Goal: Task Accomplishment & Management: Use online tool/utility

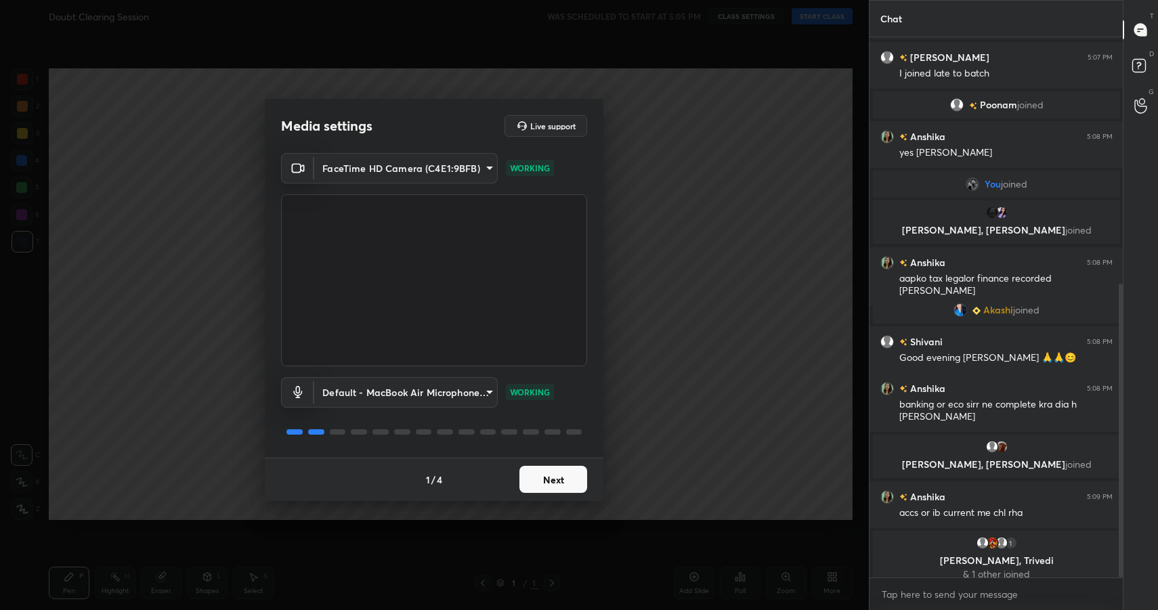
scroll to position [452, 0]
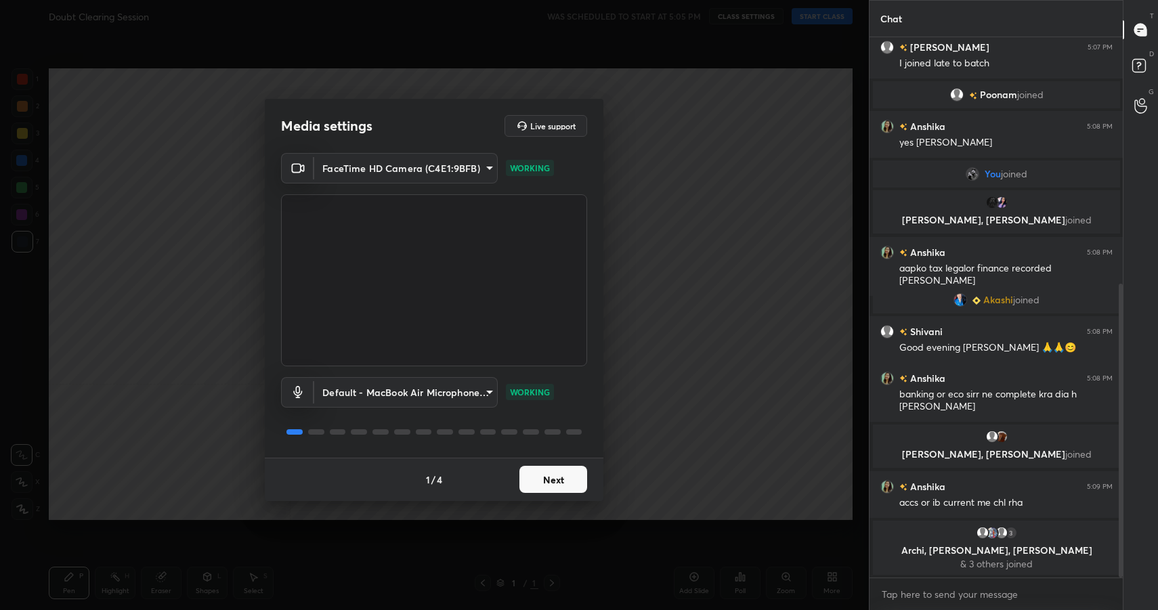
click at [557, 475] on button "Next" at bounding box center [554, 479] width 68 height 27
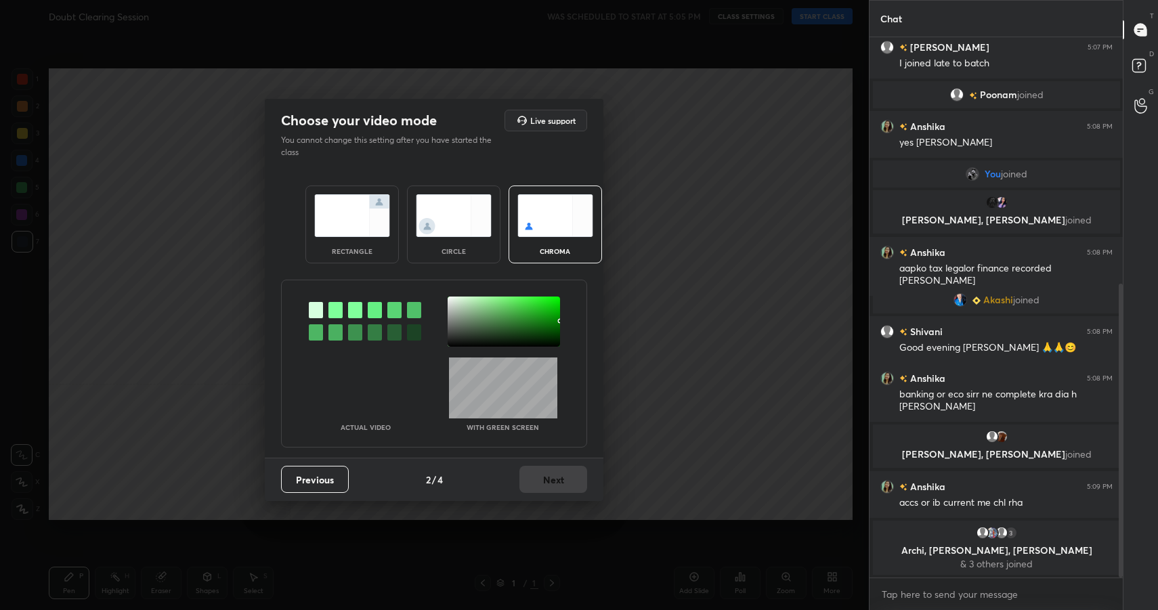
click at [338, 228] on img at bounding box center [352, 215] width 76 height 43
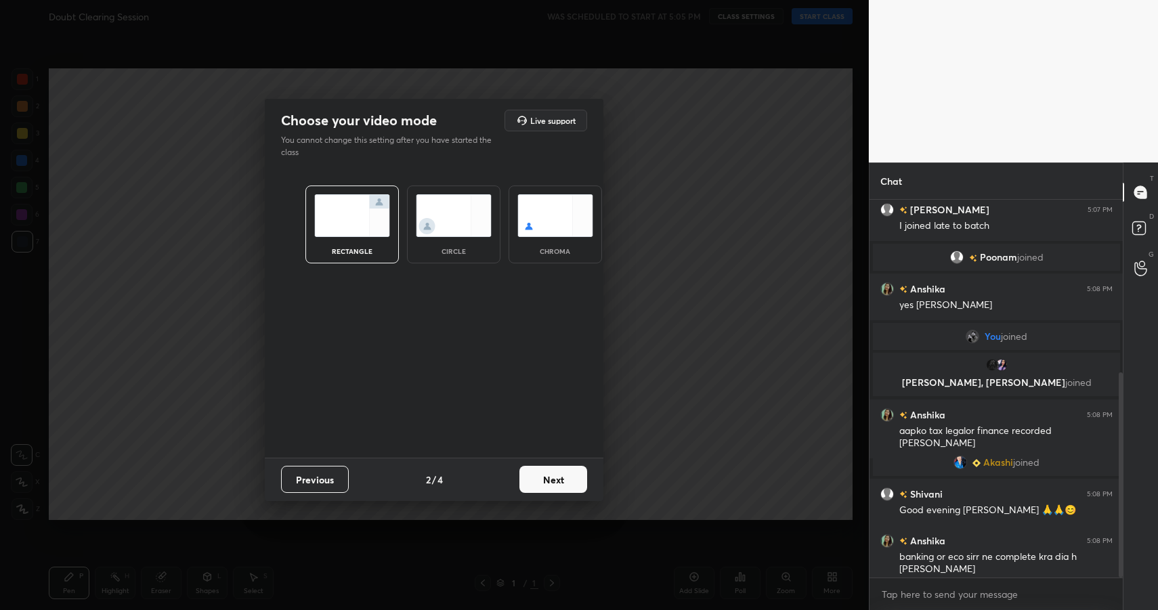
scroll to position [5, 5]
click at [546, 488] on button "Next" at bounding box center [554, 479] width 68 height 27
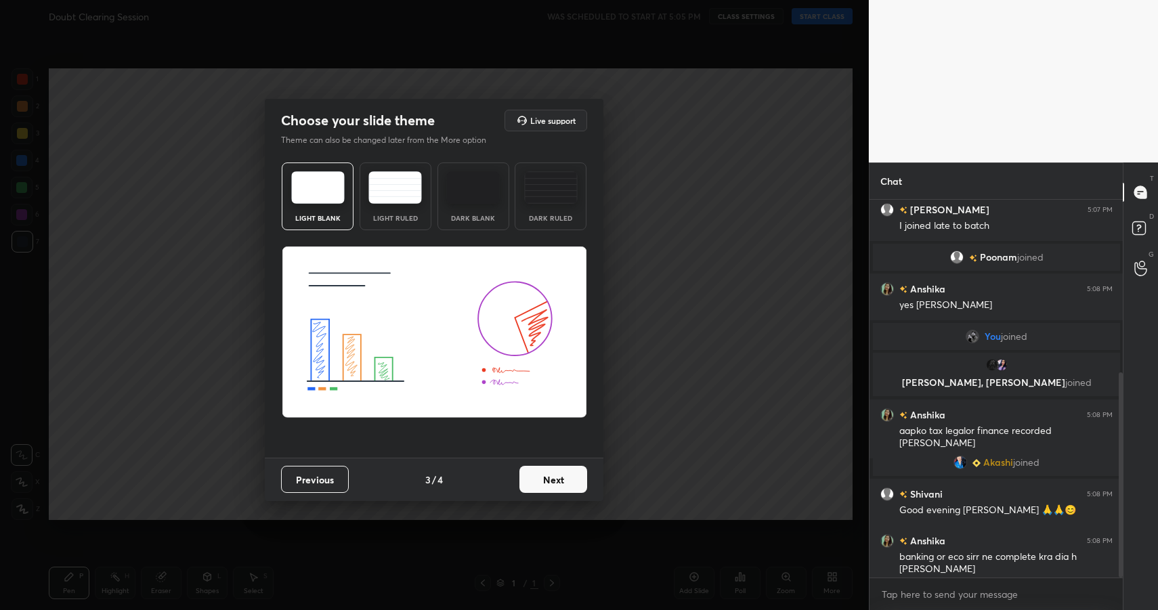
click at [568, 484] on button "Next" at bounding box center [554, 479] width 68 height 27
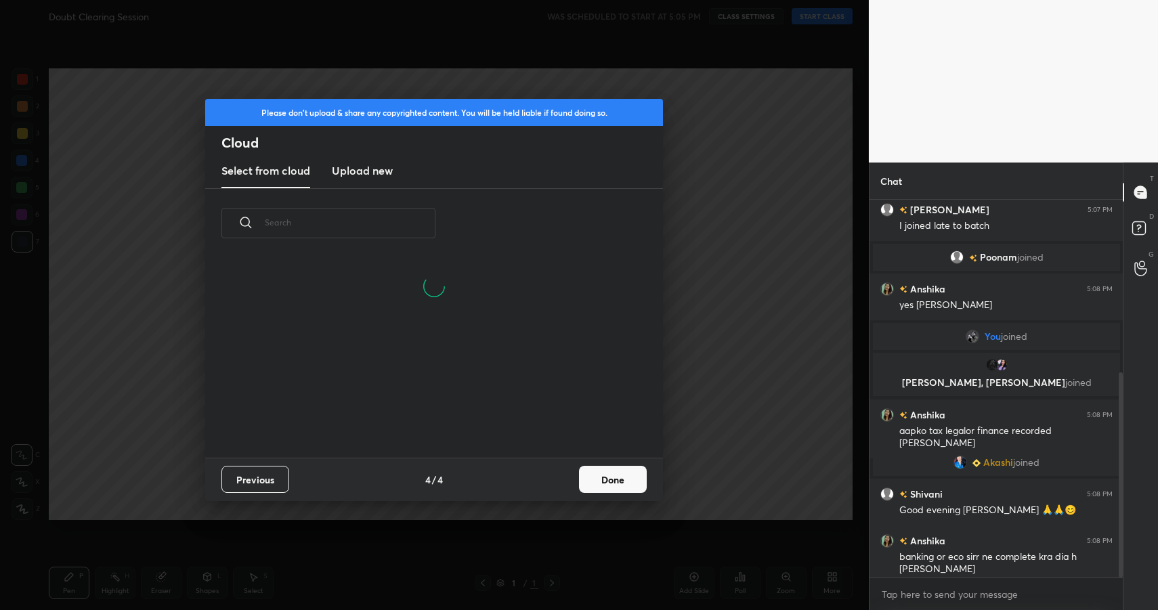
click at [345, 175] on h3 "Upload new" at bounding box center [362, 171] width 61 height 16
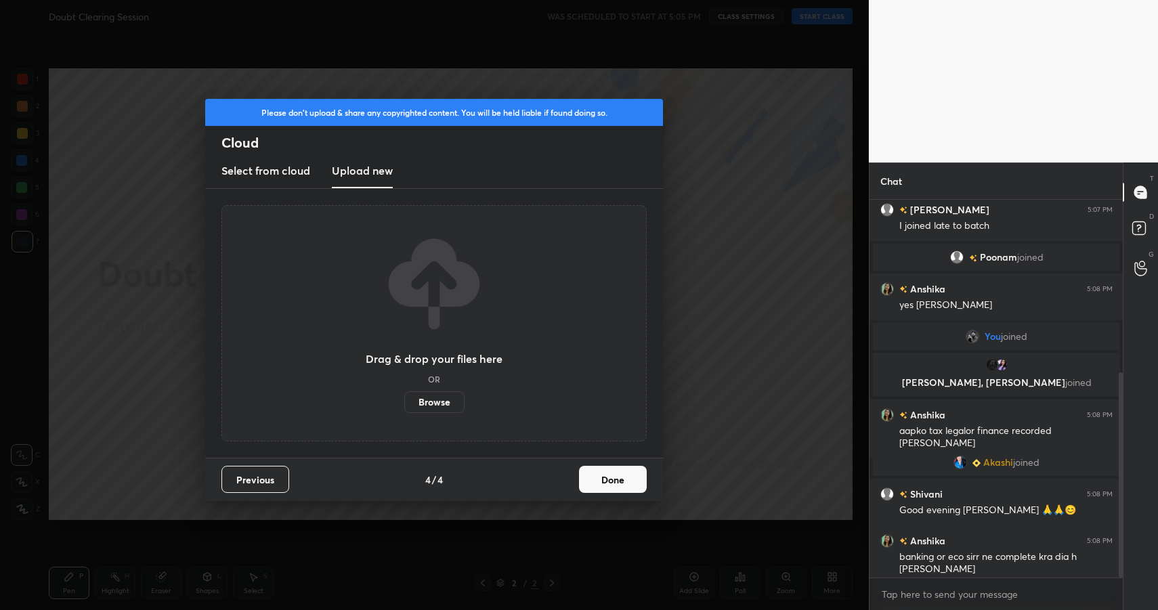
click at [431, 404] on label "Browse" at bounding box center [434, 403] width 60 height 22
click at [404, 404] on input "Browse" at bounding box center [404, 403] width 0 height 22
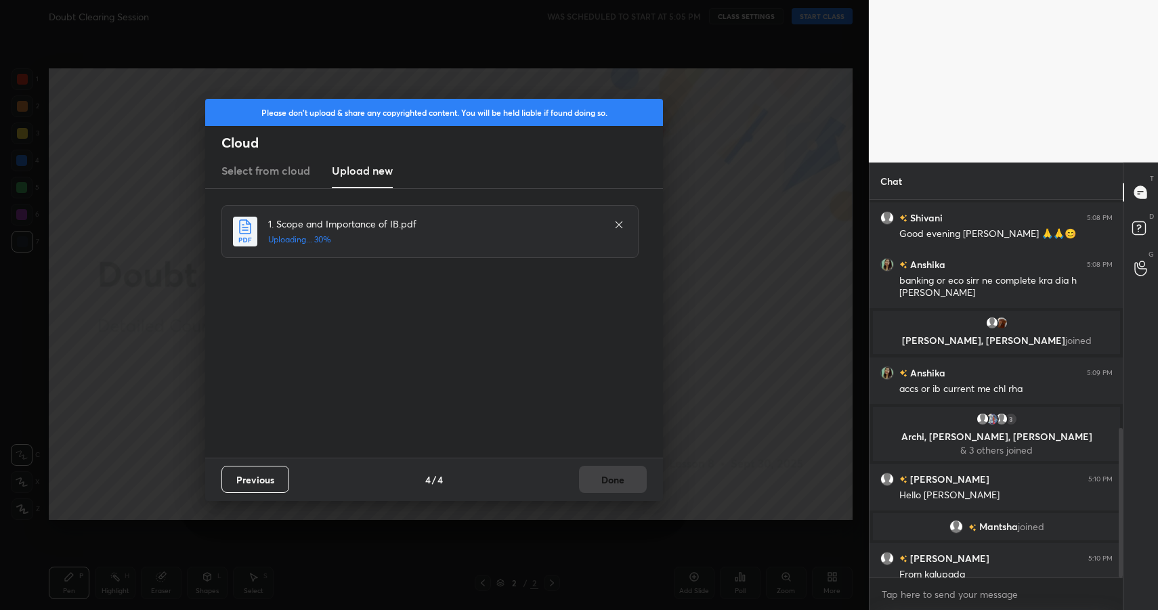
scroll to position [576, 0]
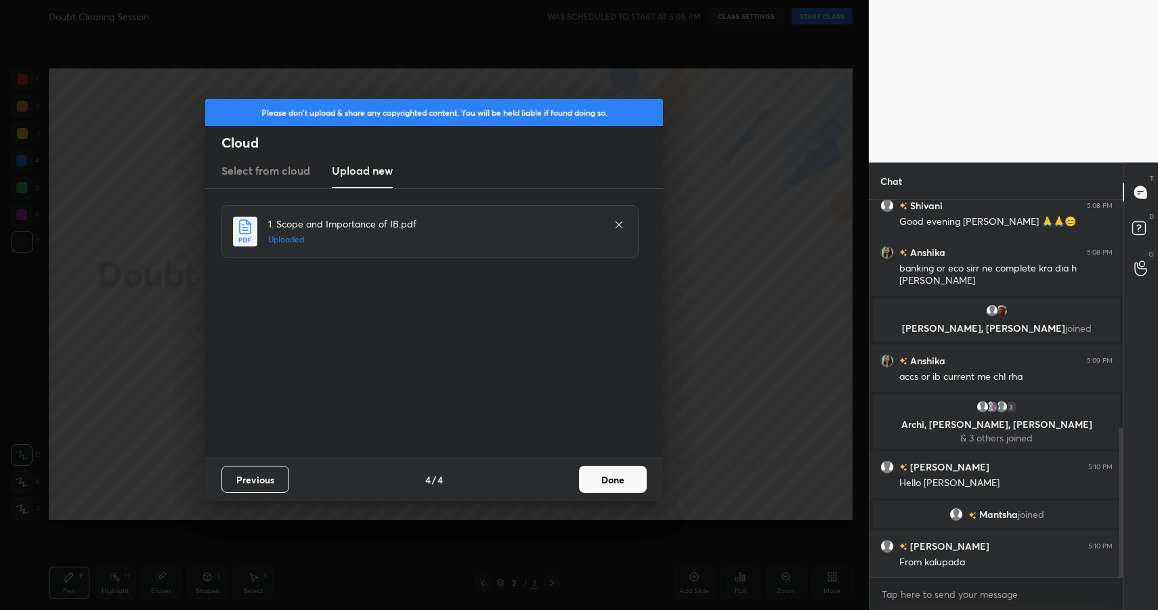
click at [587, 477] on button "Done" at bounding box center [613, 479] width 68 height 27
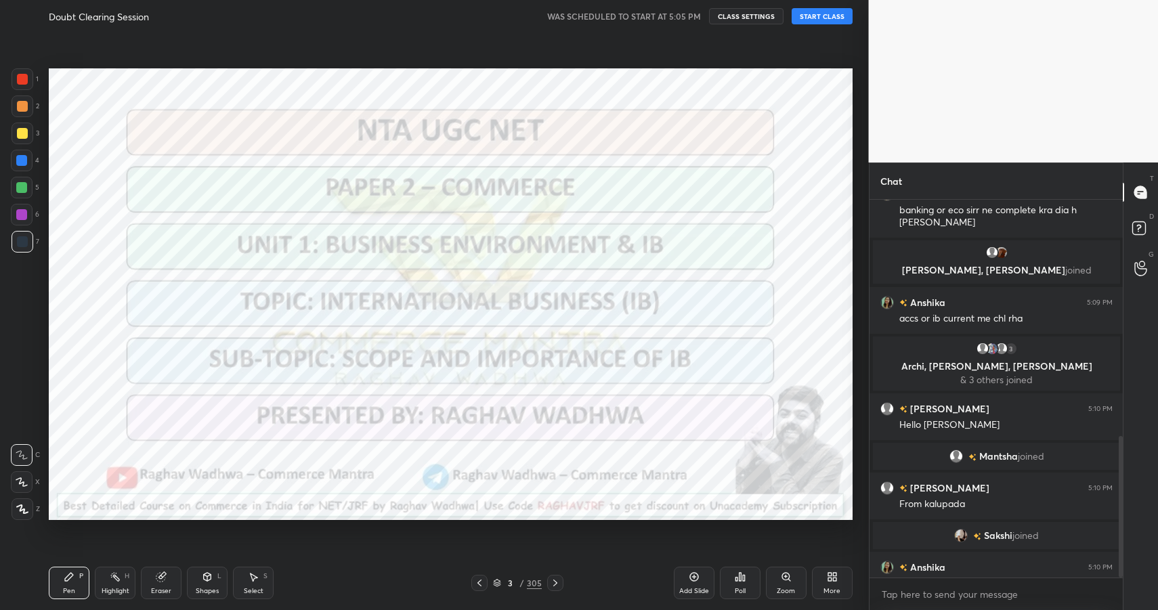
scroll to position [629, 0]
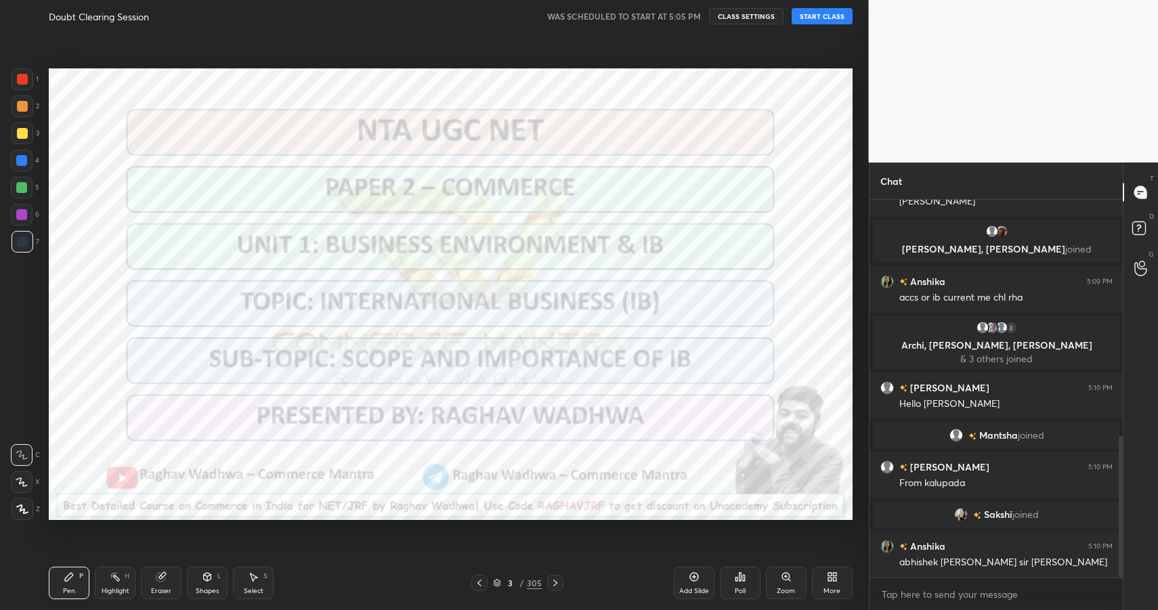
click at [516, 580] on div "3" at bounding box center [511, 583] width 14 height 8
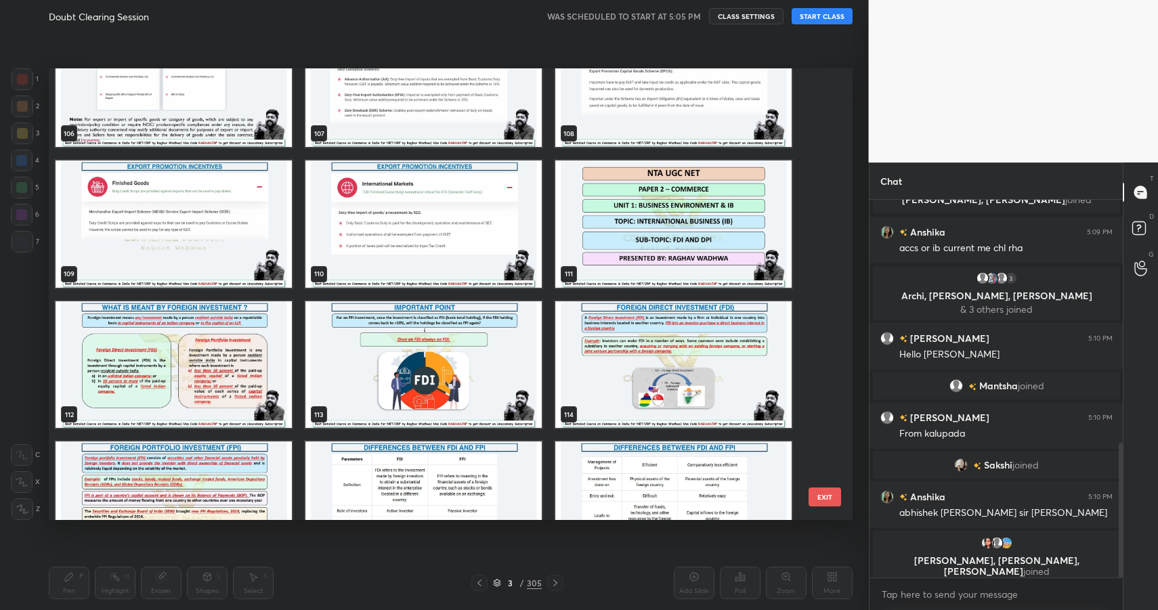
scroll to position [5159, 0]
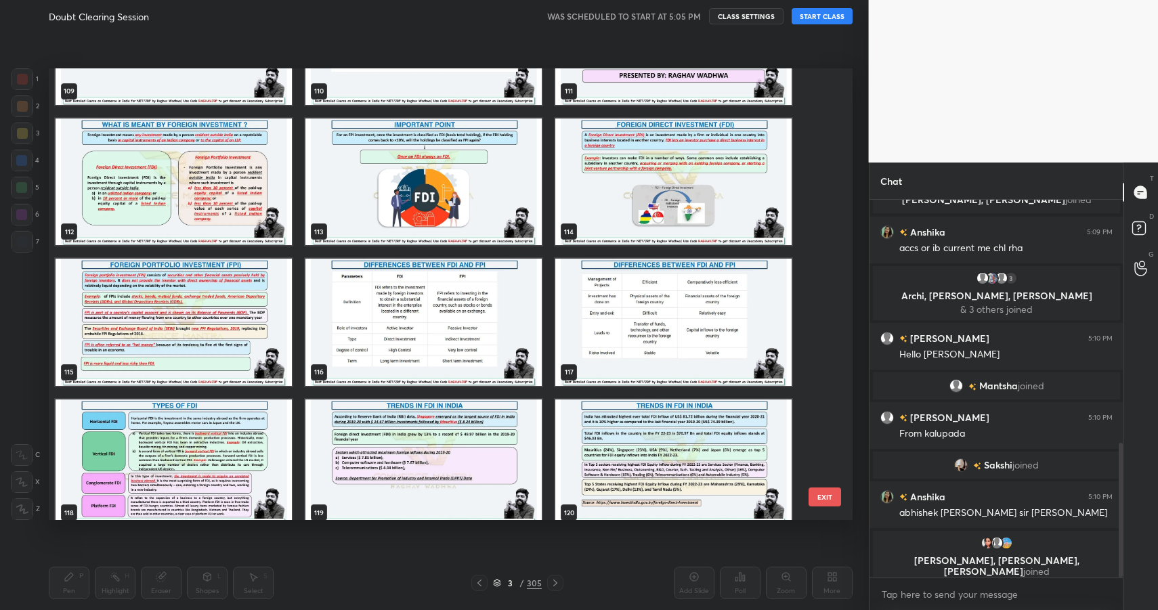
click at [428, 439] on img "grid" at bounding box center [423, 463] width 236 height 127
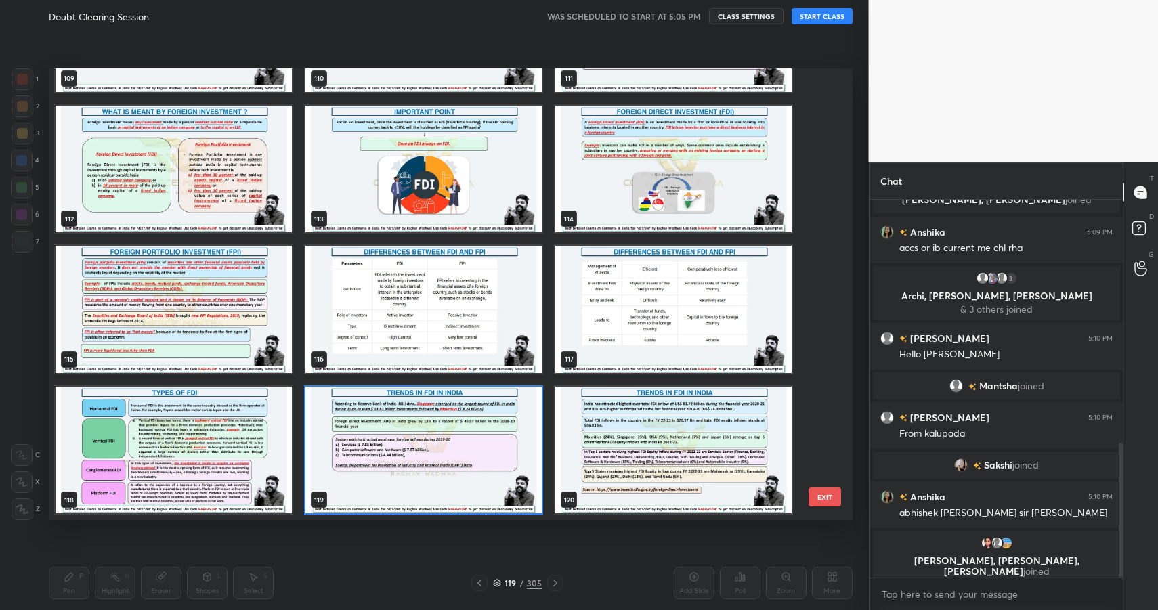
click at [428, 439] on img "grid" at bounding box center [423, 450] width 236 height 127
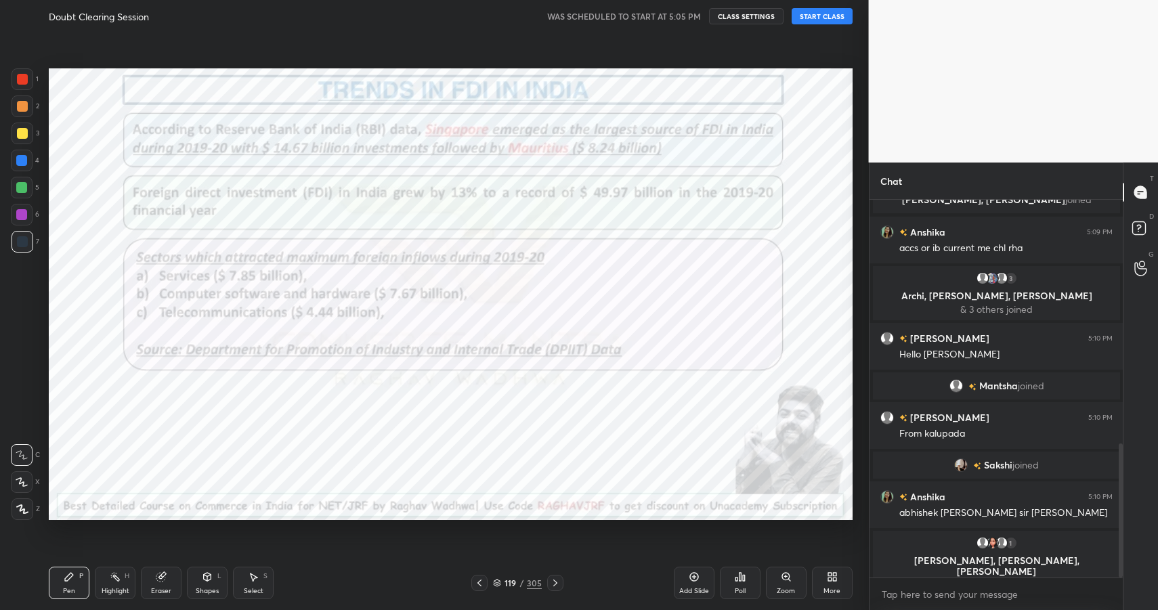
scroll to position [689, 0]
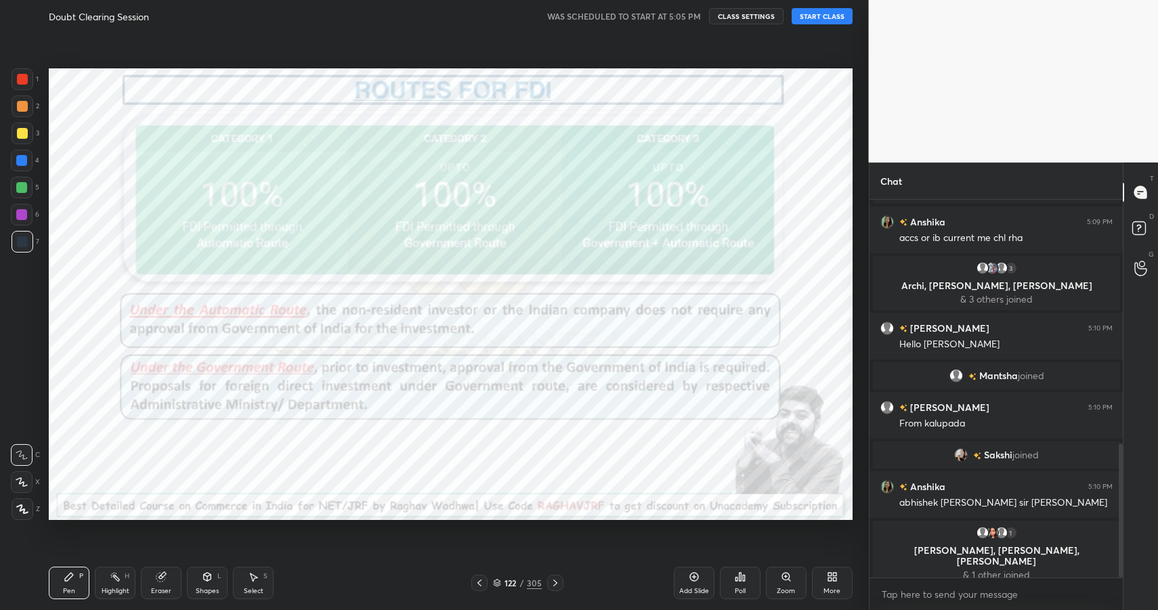
click at [515, 583] on div "122" at bounding box center [511, 583] width 14 height 8
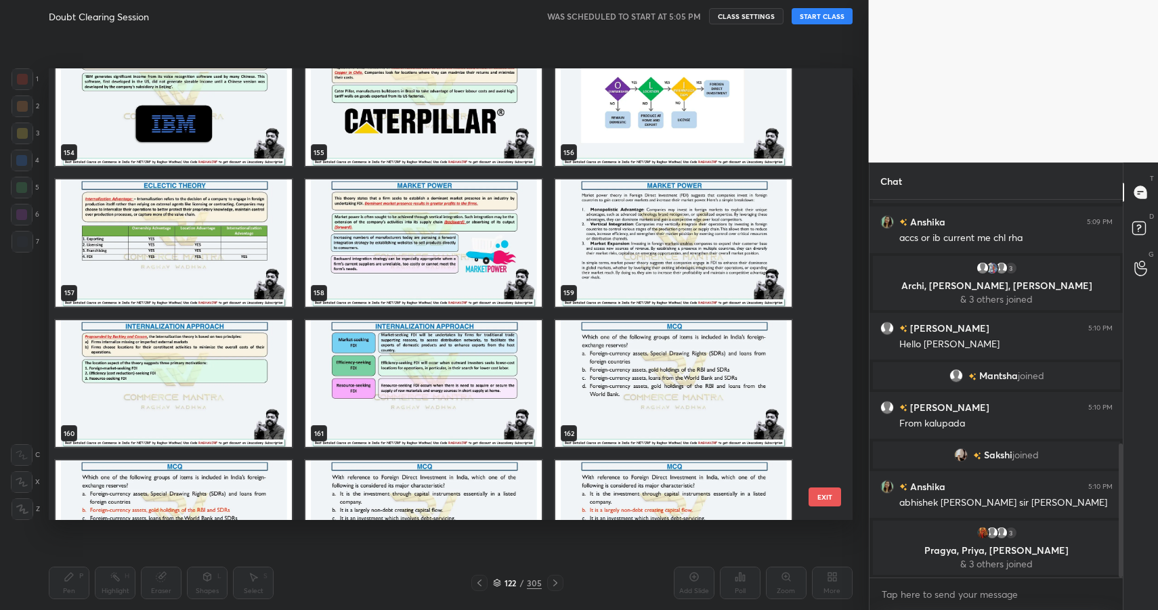
scroll to position [0, 0]
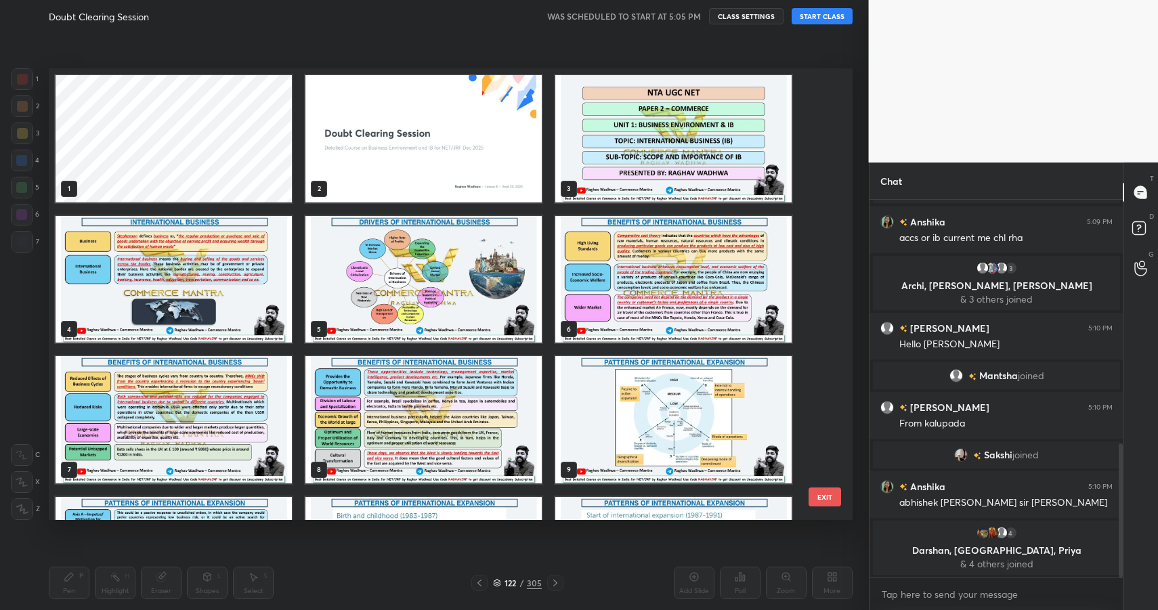
click at [472, 115] on img "grid" at bounding box center [423, 138] width 236 height 127
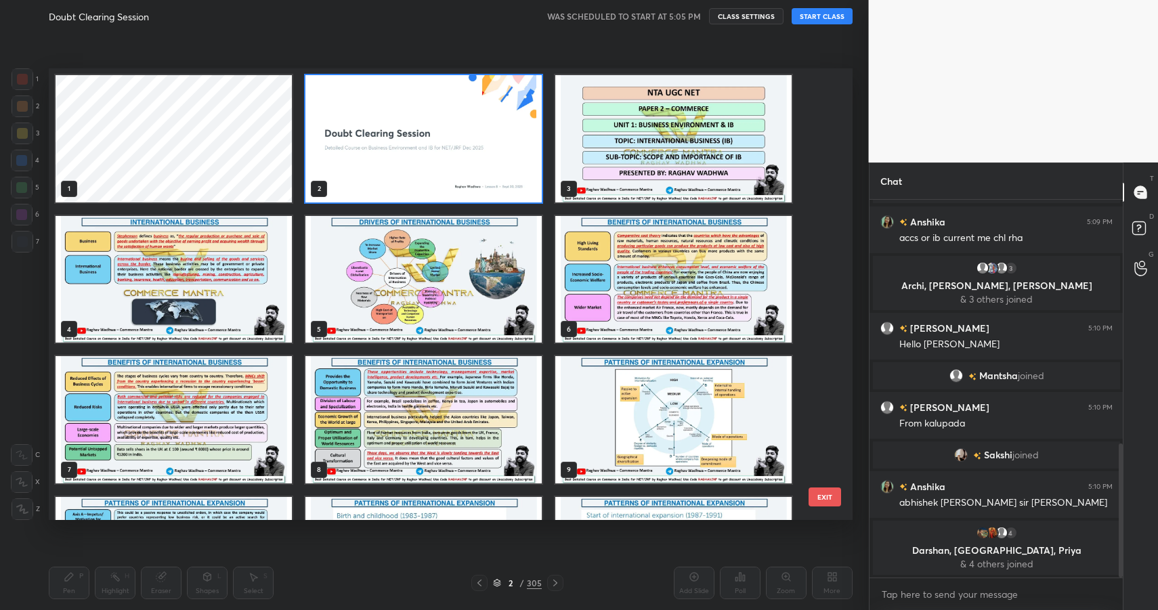
click at [472, 115] on img "grid" at bounding box center [423, 138] width 236 height 127
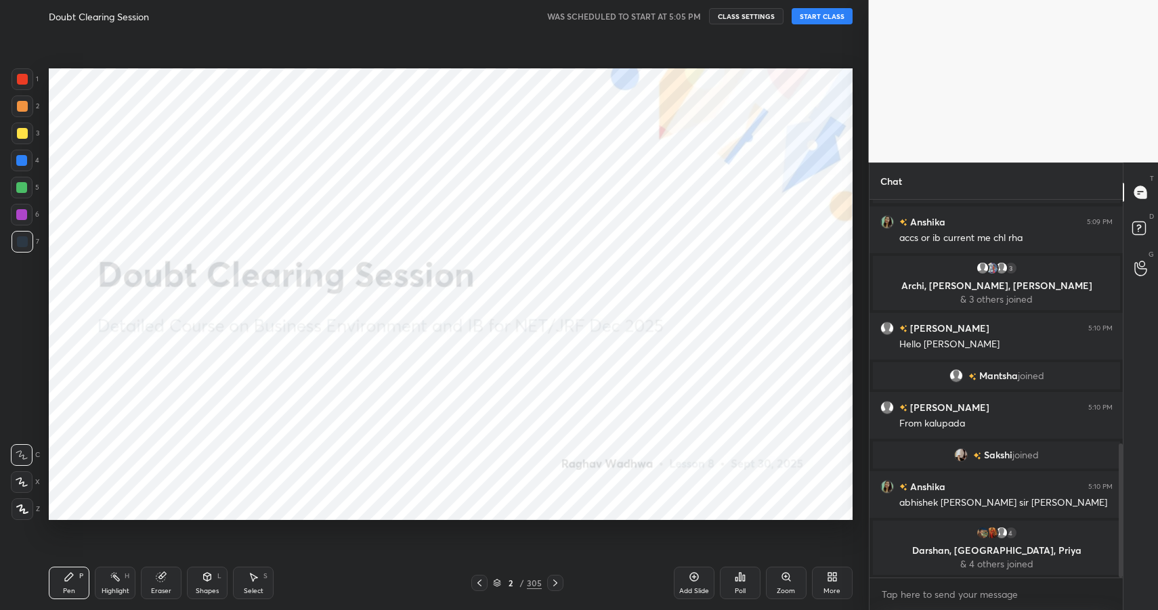
scroll to position [724, 0]
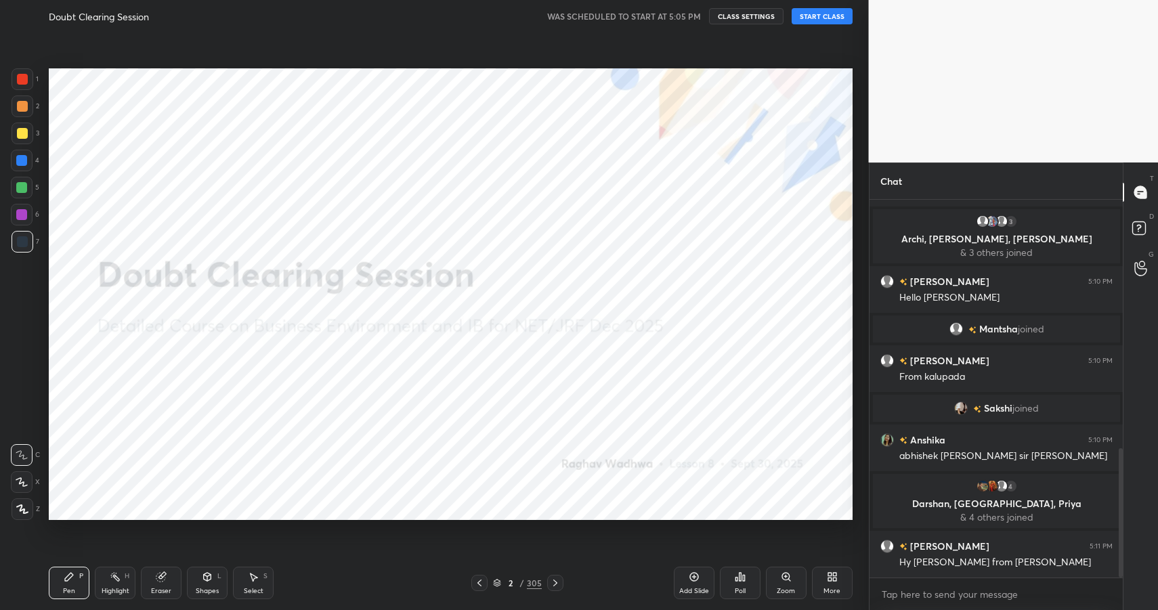
click at [833, 16] on button "START CLASS" at bounding box center [822, 16] width 61 height 16
click at [830, 22] on button "End Class" at bounding box center [825, 16] width 56 height 16
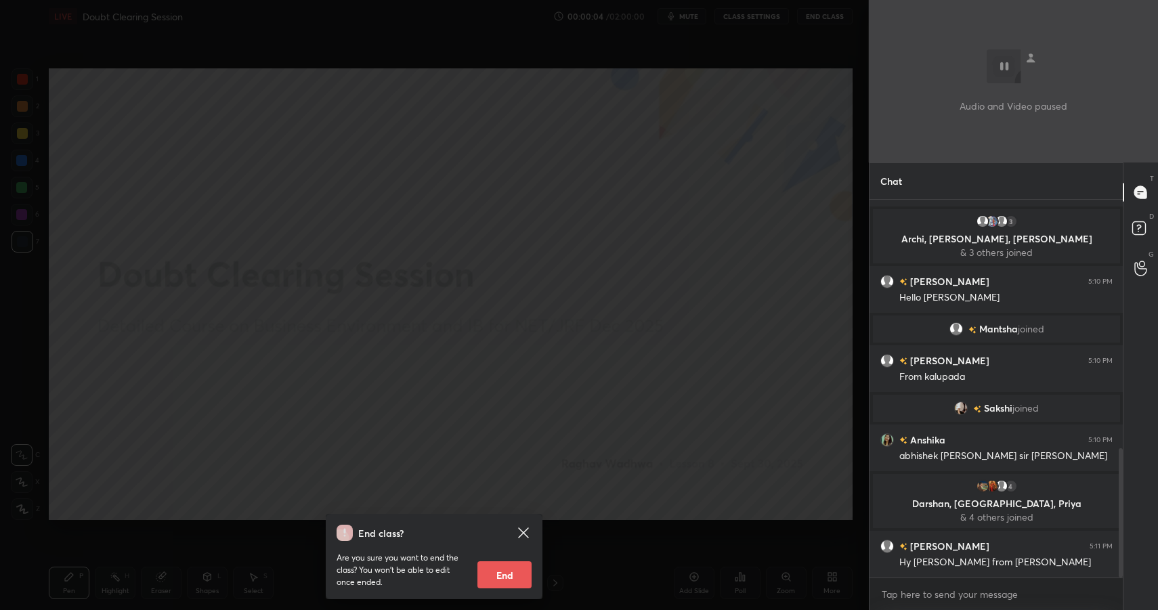
scroll to position [757, 0]
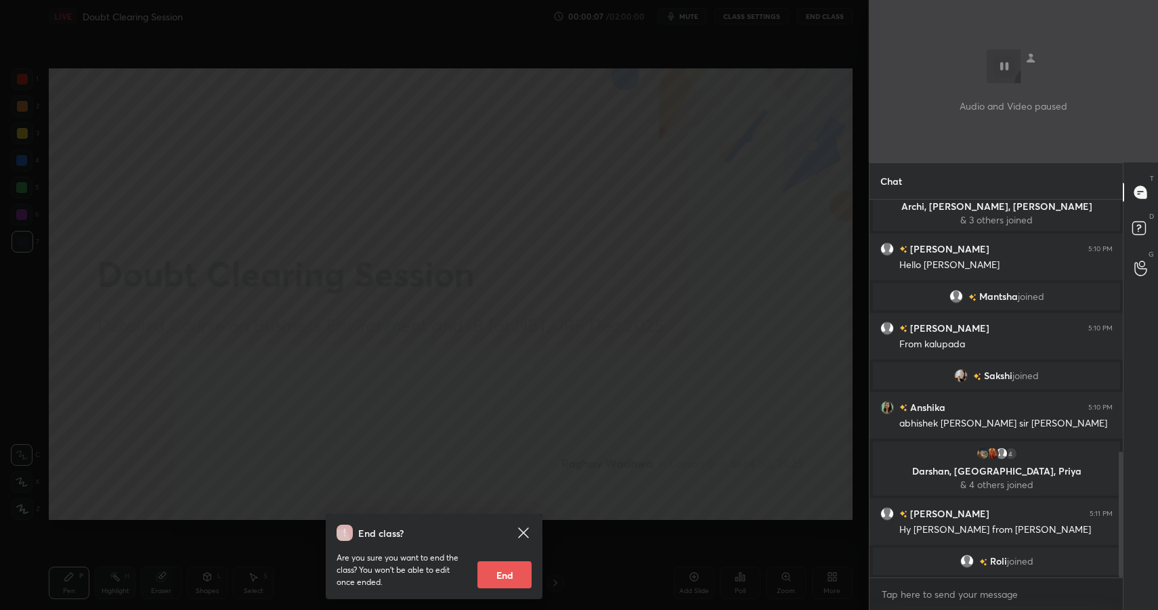
click at [573, 262] on div "End class? Are you sure you want to end the class? You won’t be able to edit on…" at bounding box center [434, 305] width 869 height 610
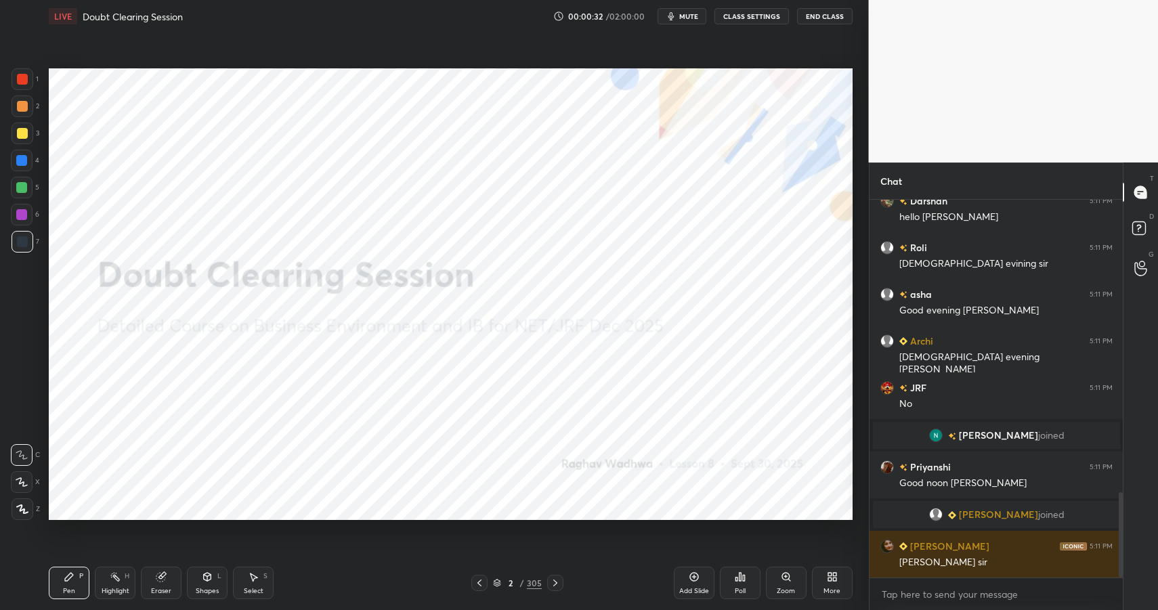
scroll to position [1289, 0]
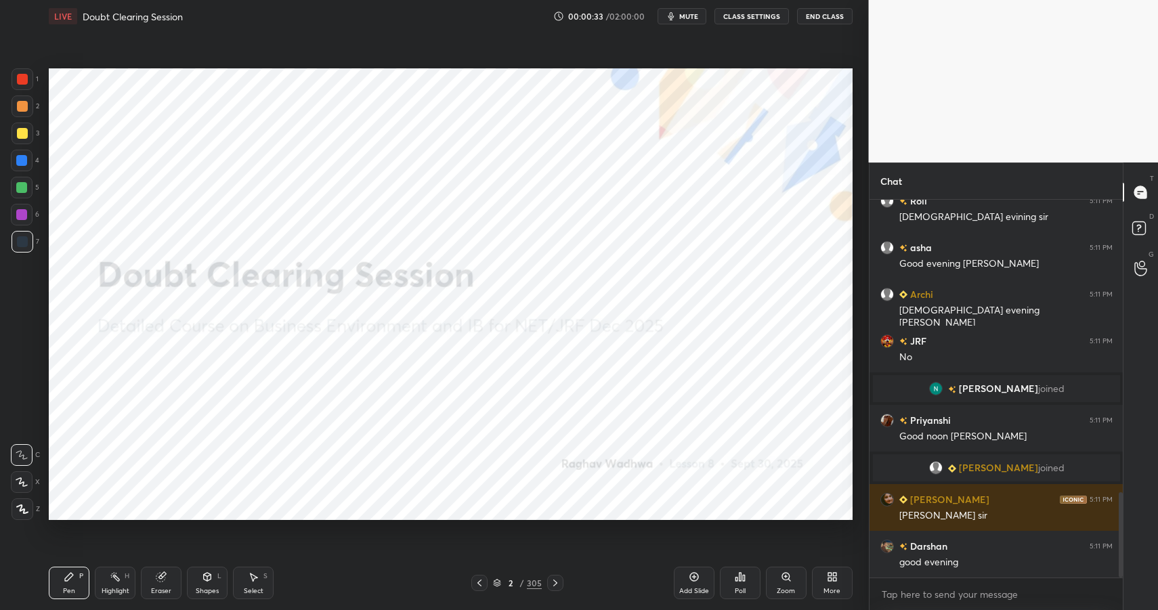
click at [830, 12] on button "End Class" at bounding box center [825, 16] width 56 height 16
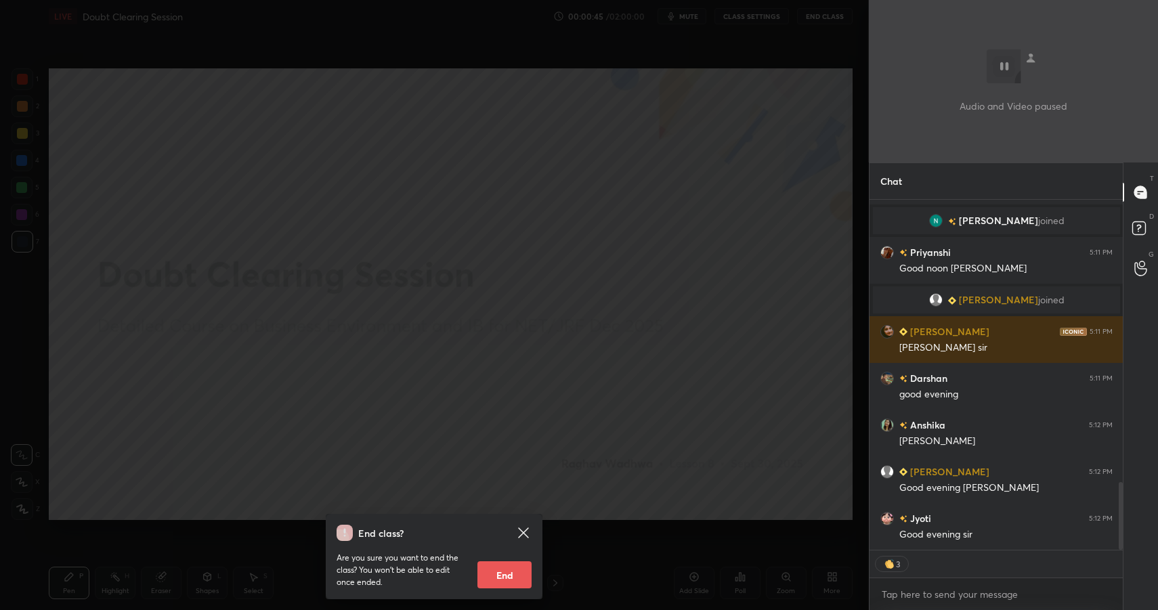
scroll to position [1550, 0]
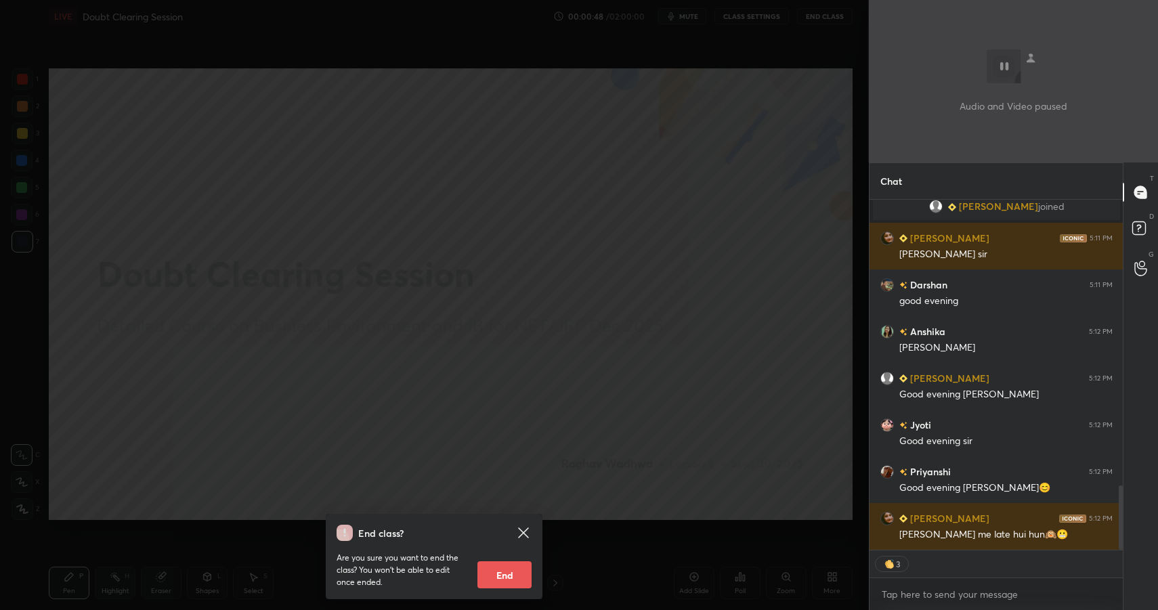
click at [690, 160] on div "End class? Are you sure you want to end the class? You won’t be able to edit on…" at bounding box center [434, 305] width 869 height 610
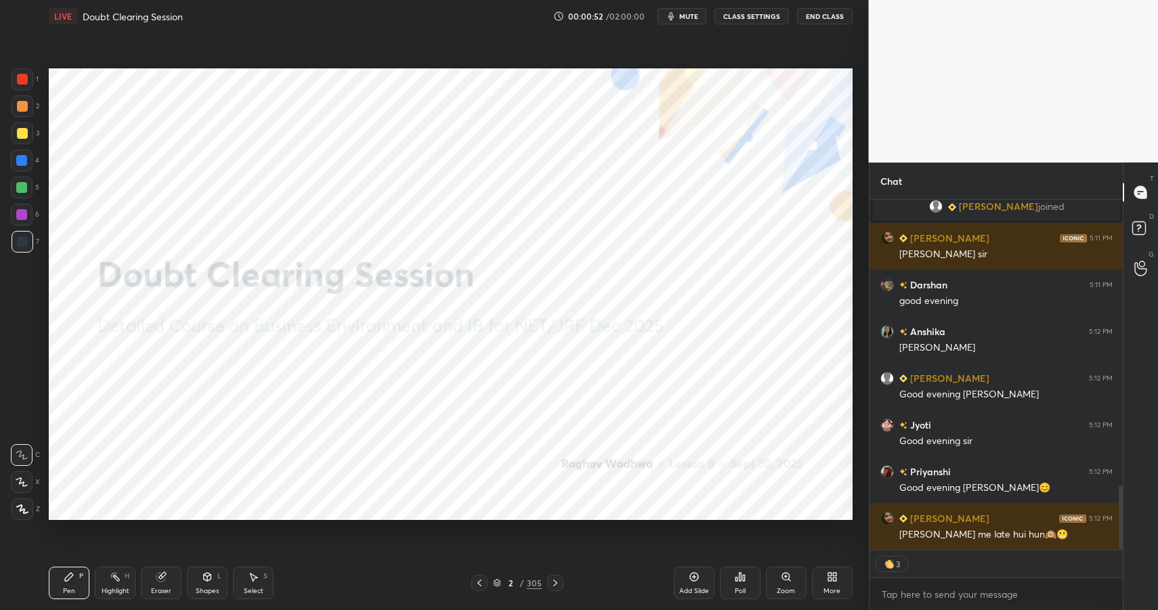
scroll to position [1597, 0]
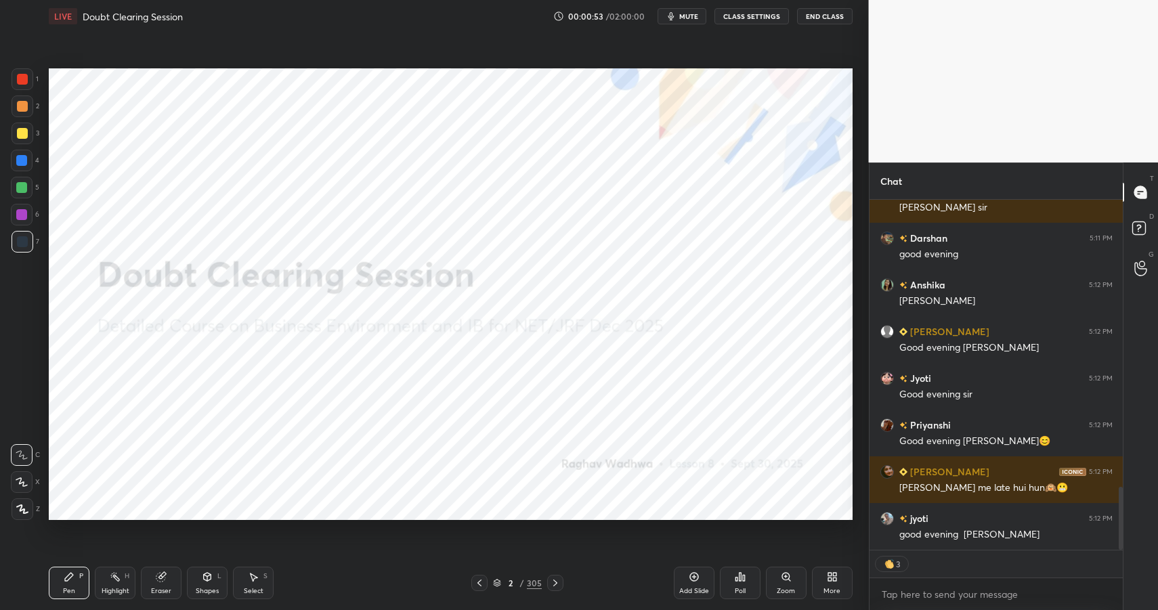
type textarea "x"
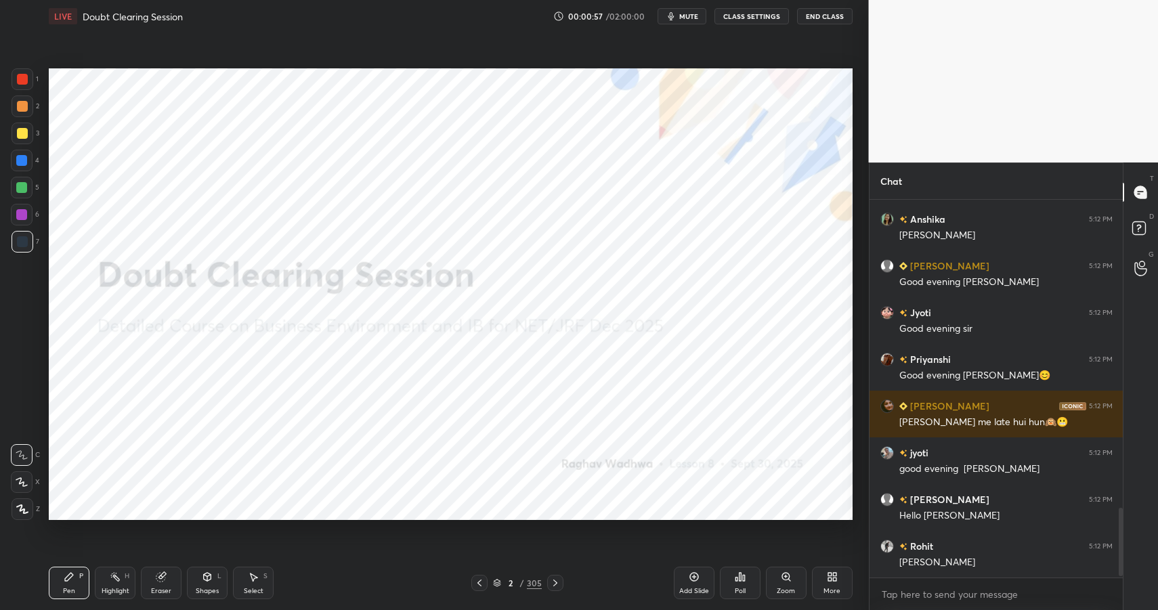
scroll to position [1710, 0]
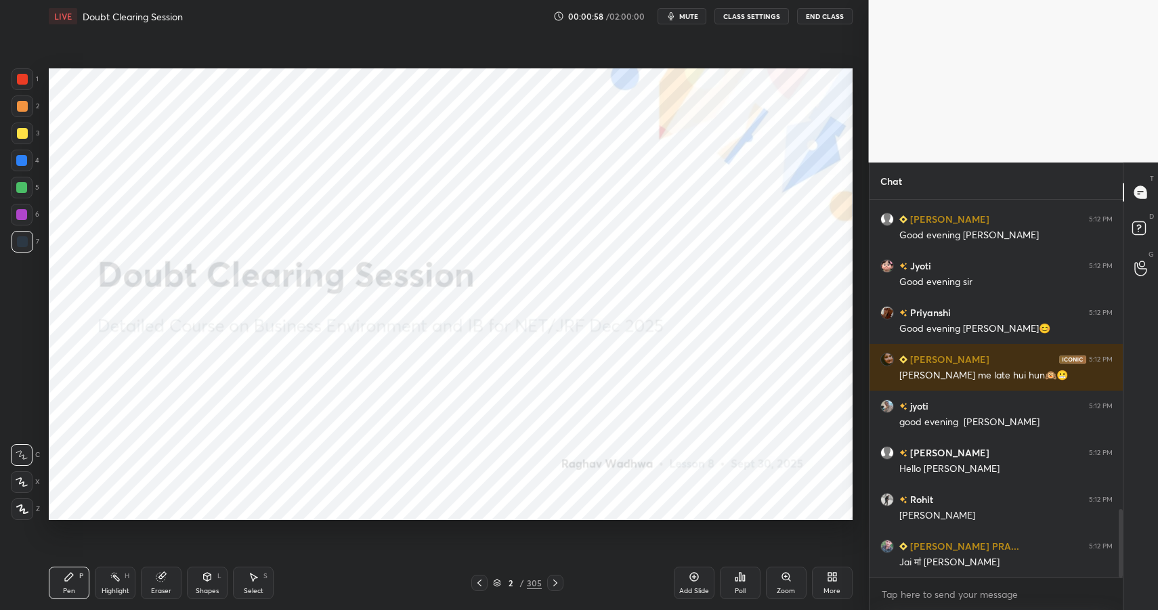
click at [22, 66] on div "1 2 3 4 5 6 7 C X Z C X Z E E Erase all H H LIVE Doubt Clearing Session 00:00:5…" at bounding box center [429, 305] width 858 height 610
click at [22, 69] on div at bounding box center [23, 79] width 22 height 22
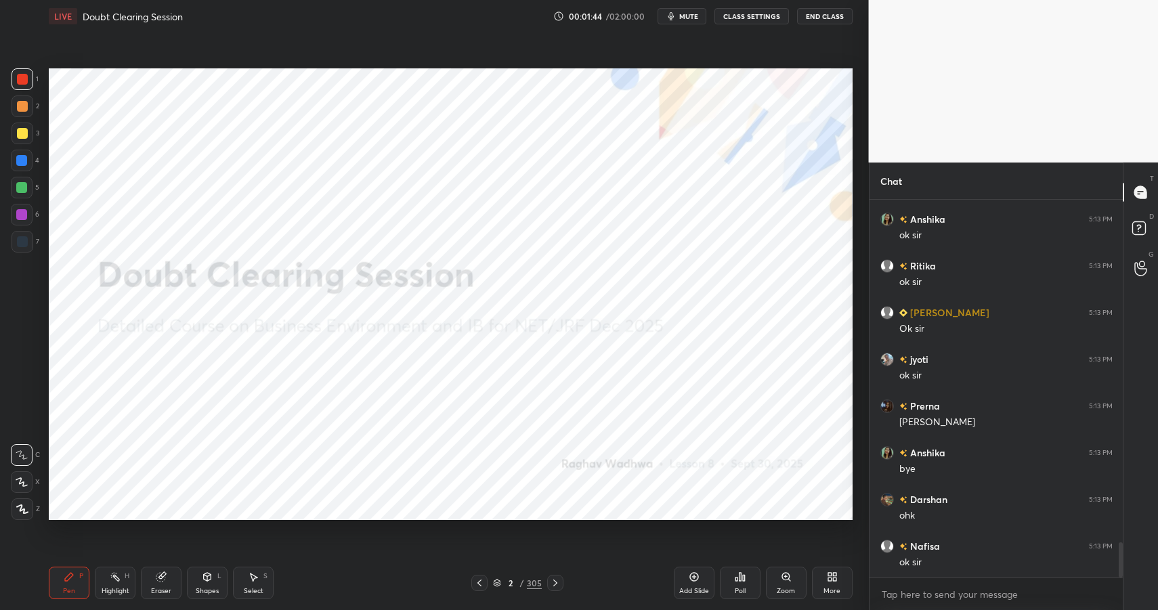
scroll to position [3730, 0]
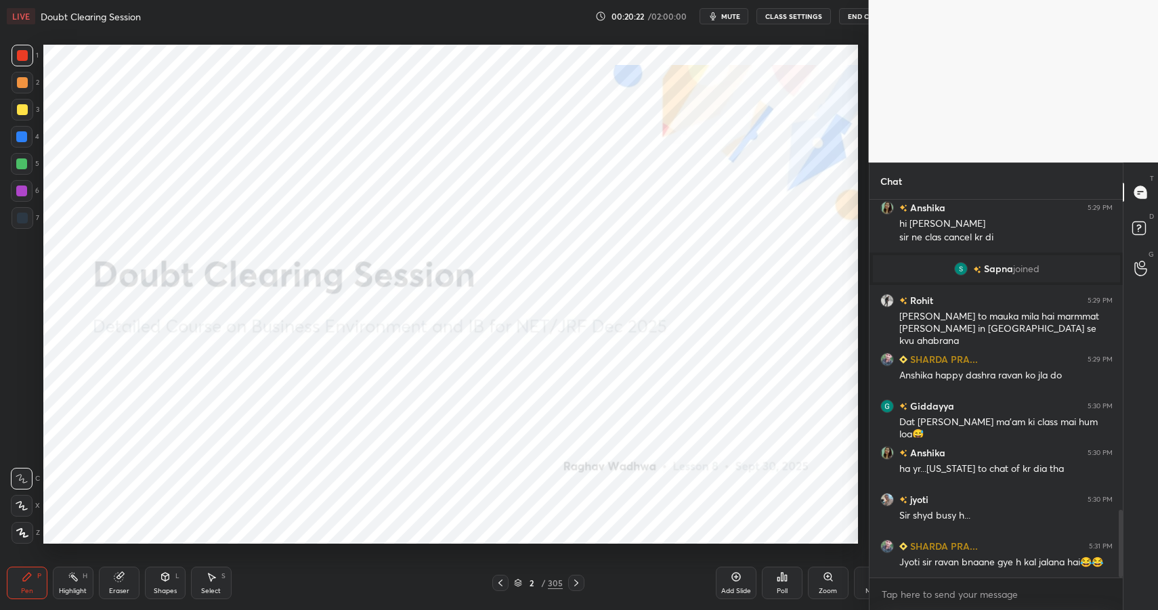
scroll to position [67211, 66919]
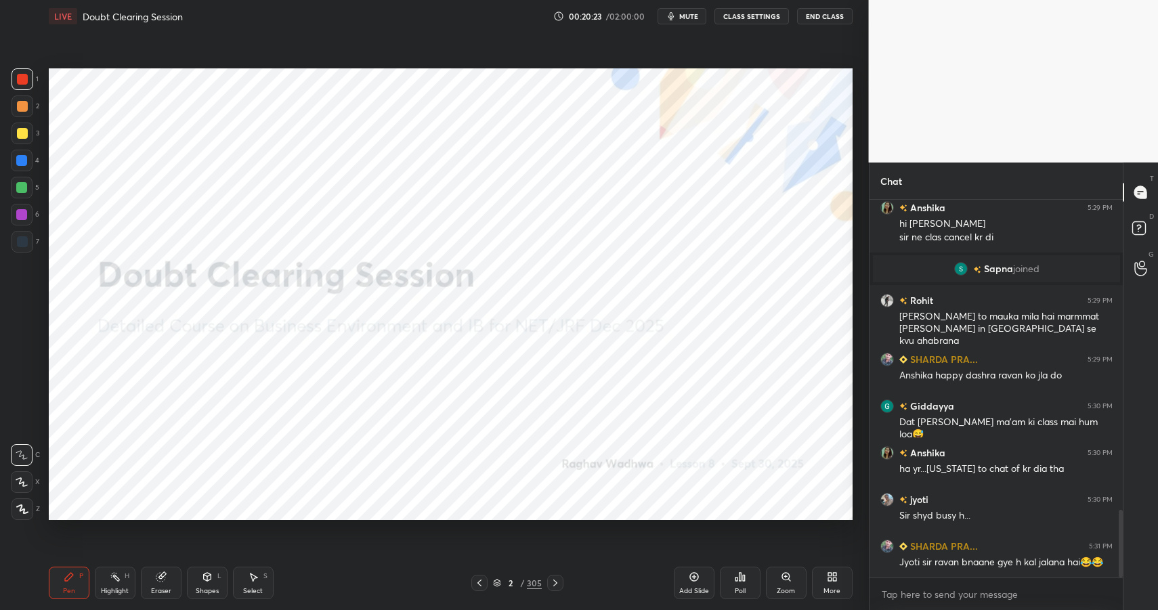
click at [815, 14] on button "End Class" at bounding box center [825, 16] width 56 height 16
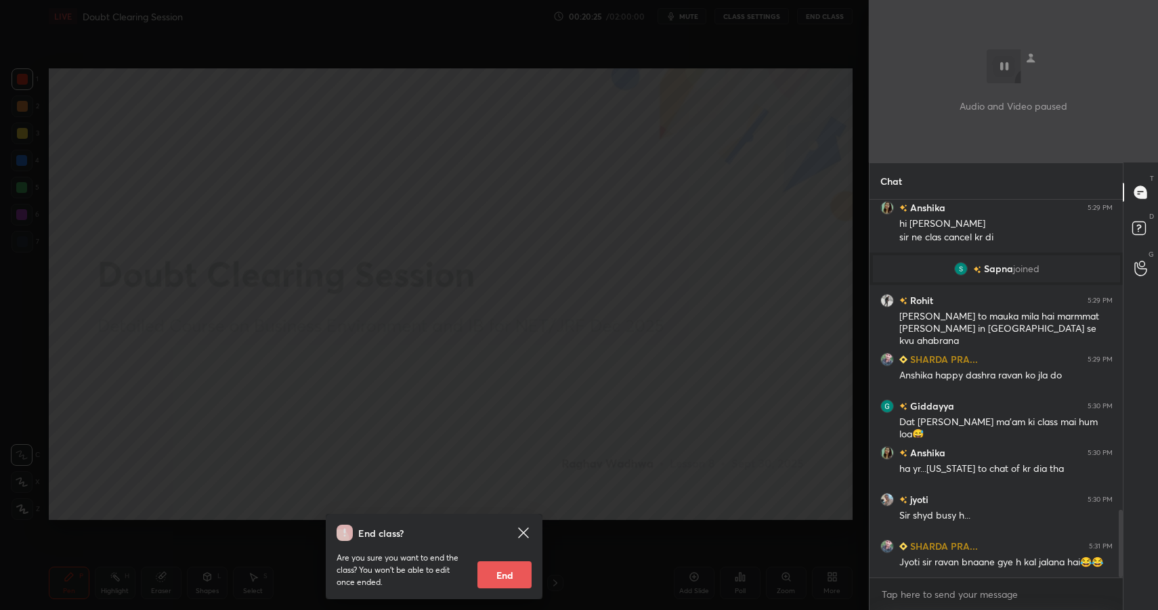
click at [511, 577] on button "End" at bounding box center [505, 575] width 54 height 27
type textarea "x"
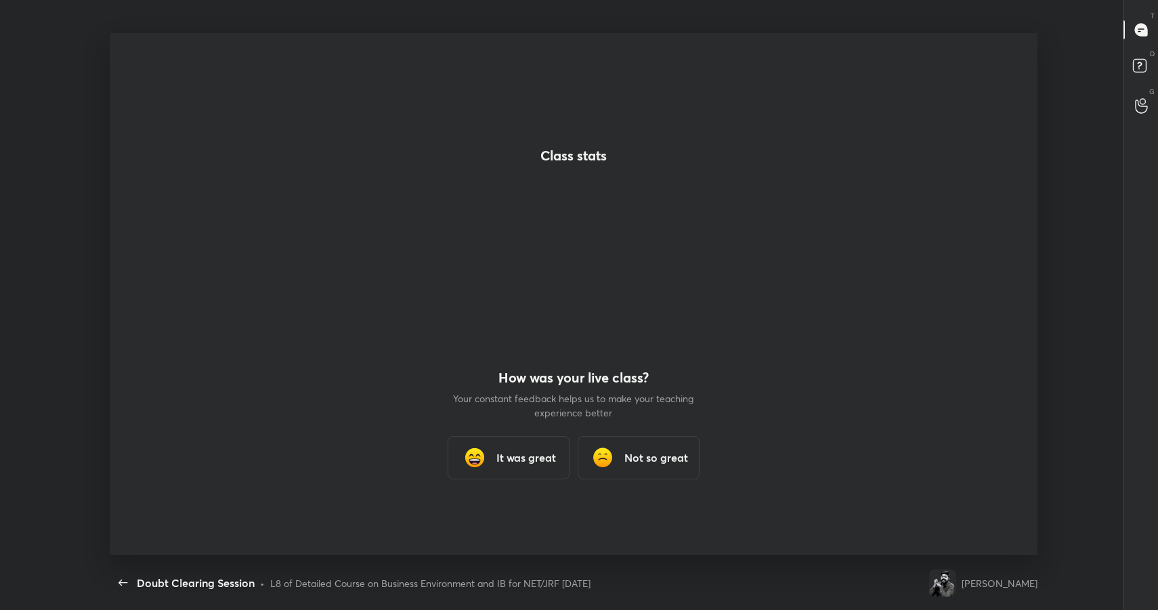
scroll to position [0, 0]
